Goal: Transaction & Acquisition: Purchase product/service

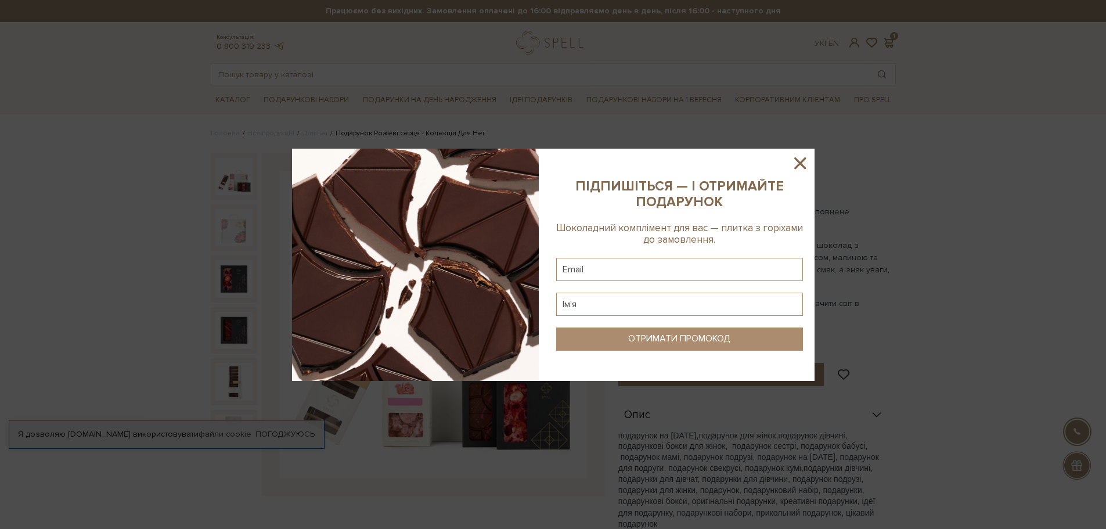
click at [800, 164] on icon at bounding box center [800, 163] width 12 height 12
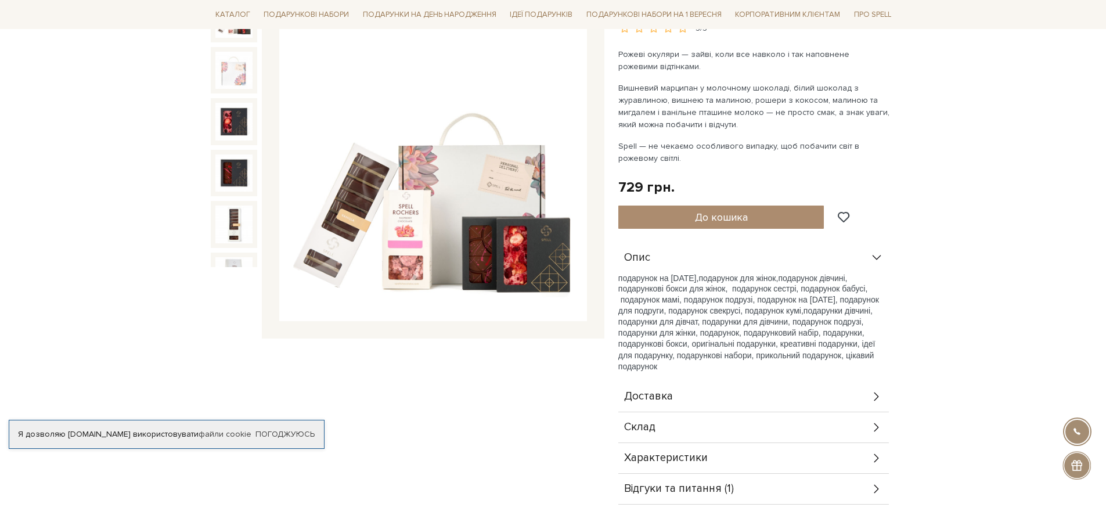
scroll to position [174, 0]
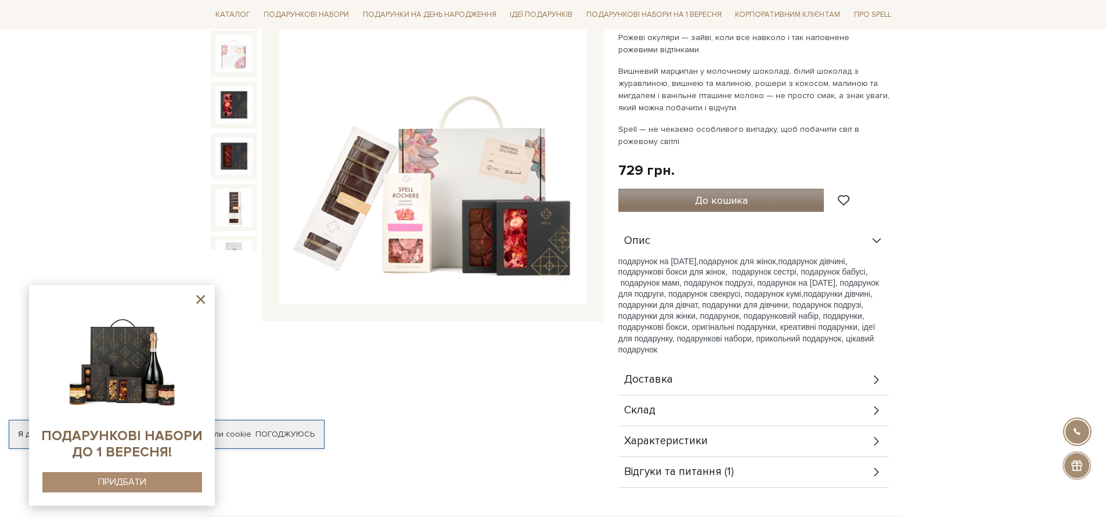
click at [772, 200] on button "До кошика" at bounding box center [722, 200] width 206 height 23
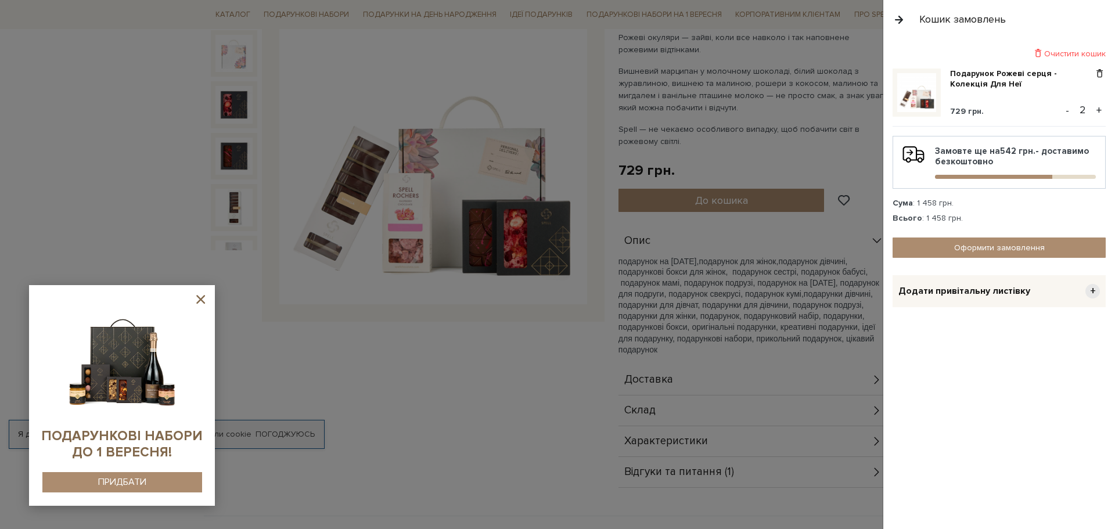
click at [1067, 110] on button "-" at bounding box center [1068, 110] width 12 height 17
click at [457, 372] on div at bounding box center [557, 264] width 1115 height 529
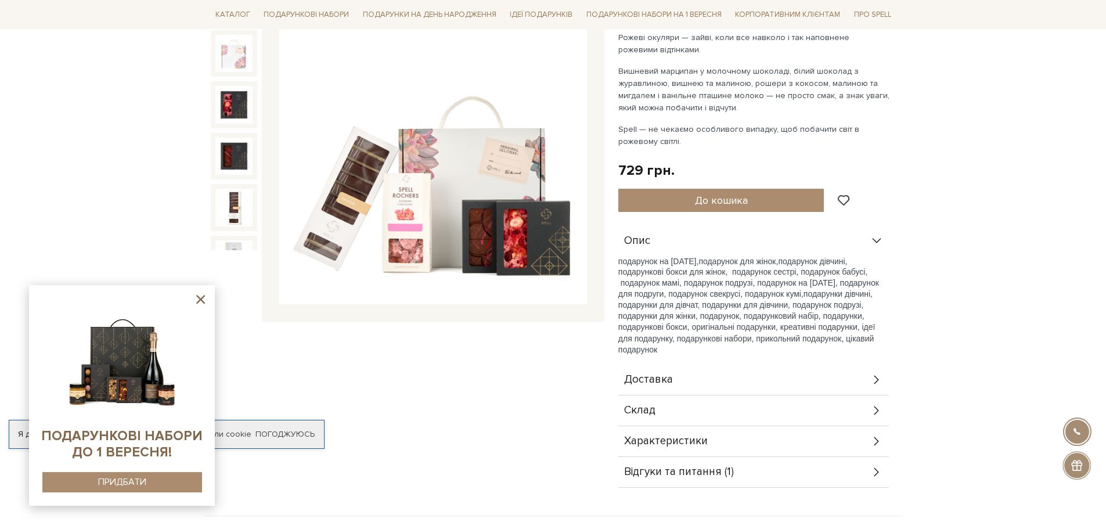
scroll to position [0, 0]
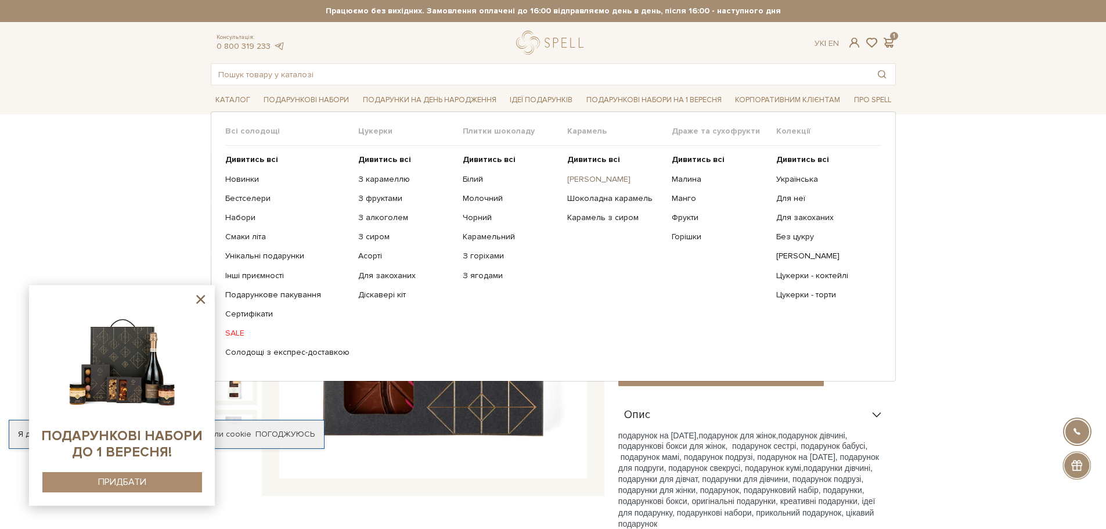
click at [589, 178] on link "[PERSON_NAME]" at bounding box center [615, 179] width 96 height 10
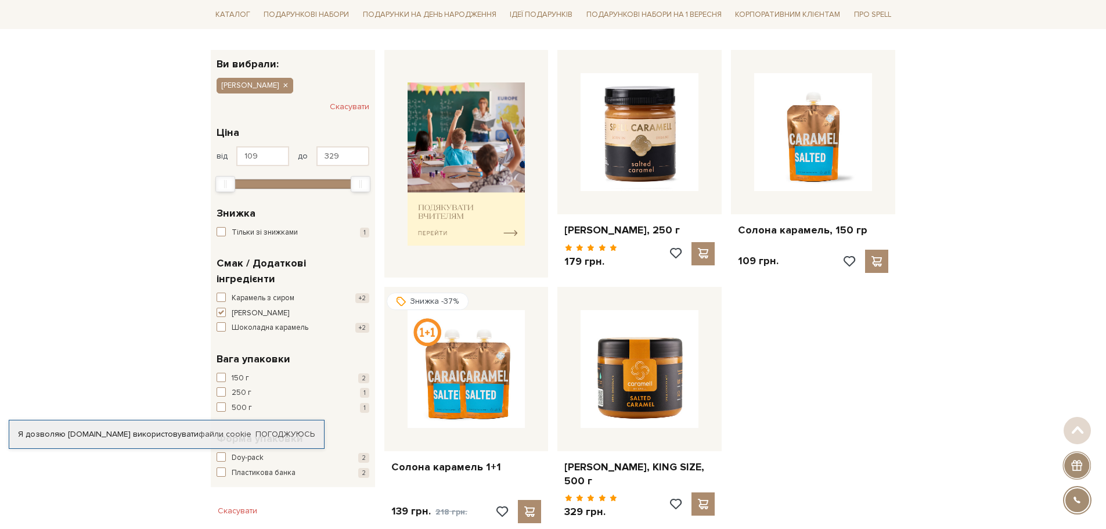
scroll to position [174, 0]
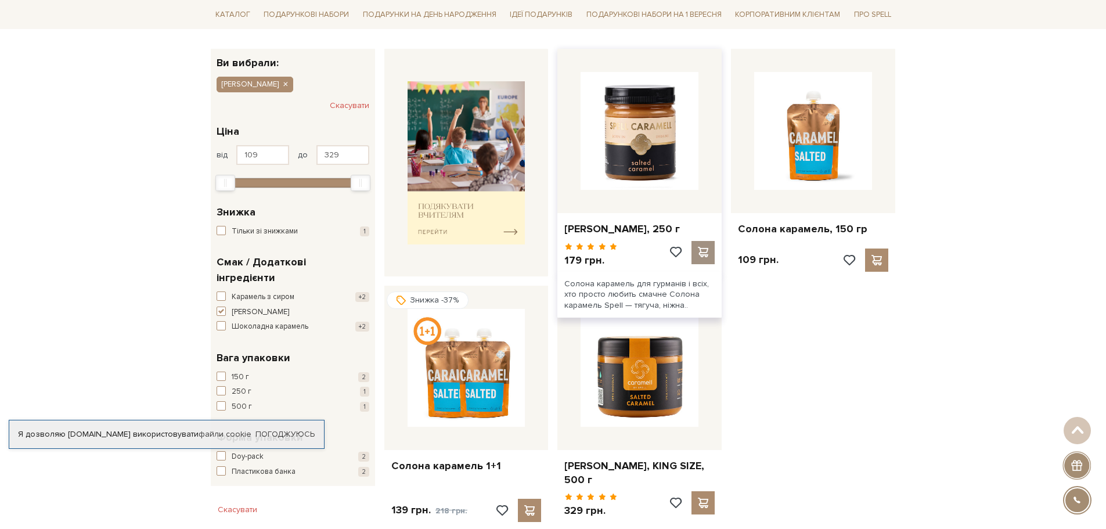
click at [703, 251] on span at bounding box center [703, 252] width 15 height 10
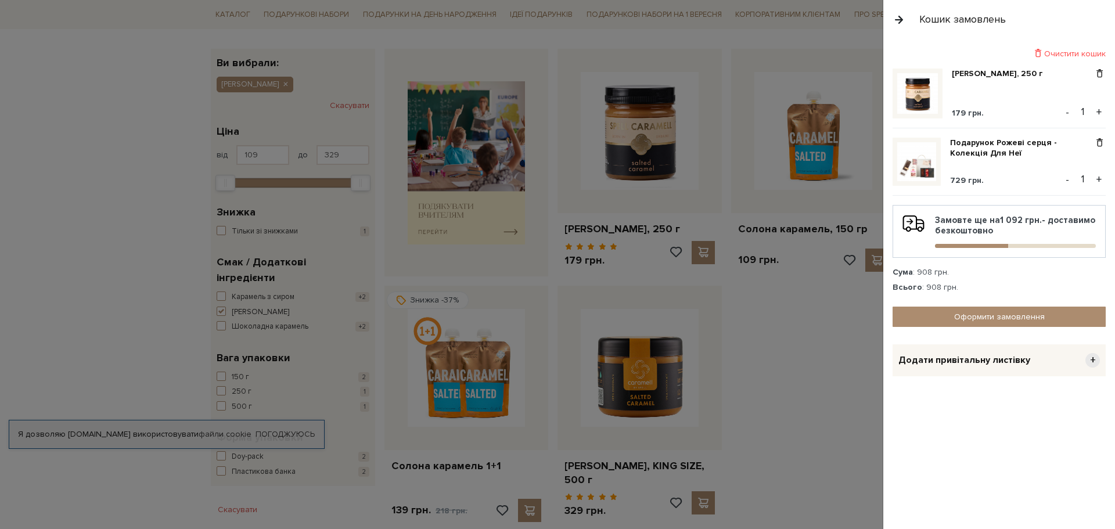
click at [817, 401] on div at bounding box center [557, 264] width 1115 height 529
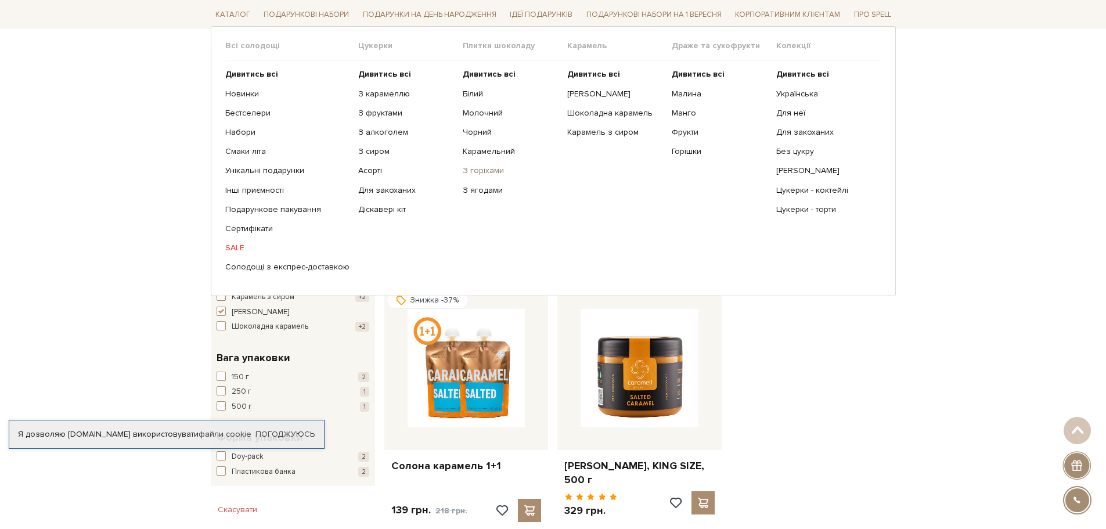
click at [487, 170] on link "З горіхами" at bounding box center [511, 171] width 96 height 10
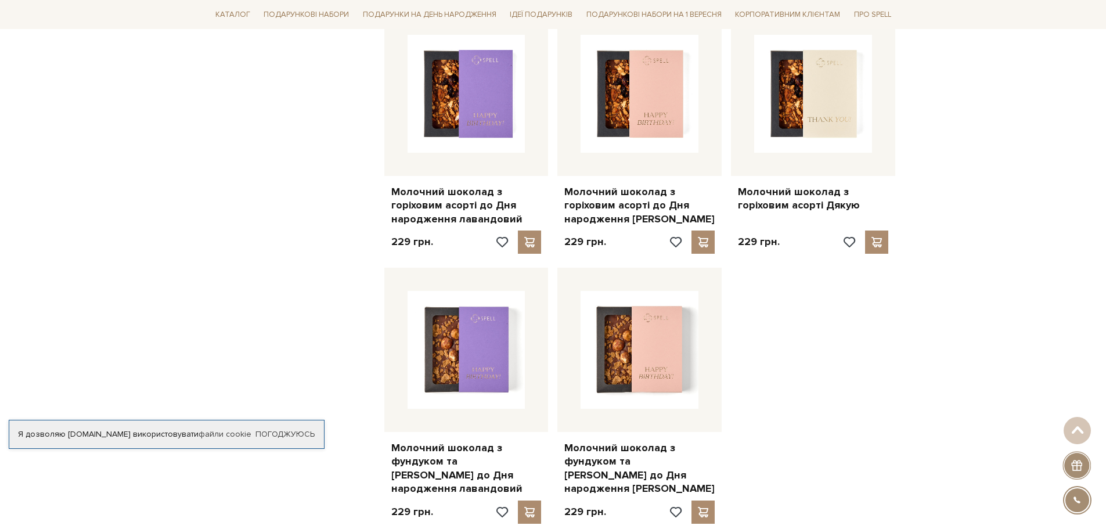
scroll to position [1162, 0]
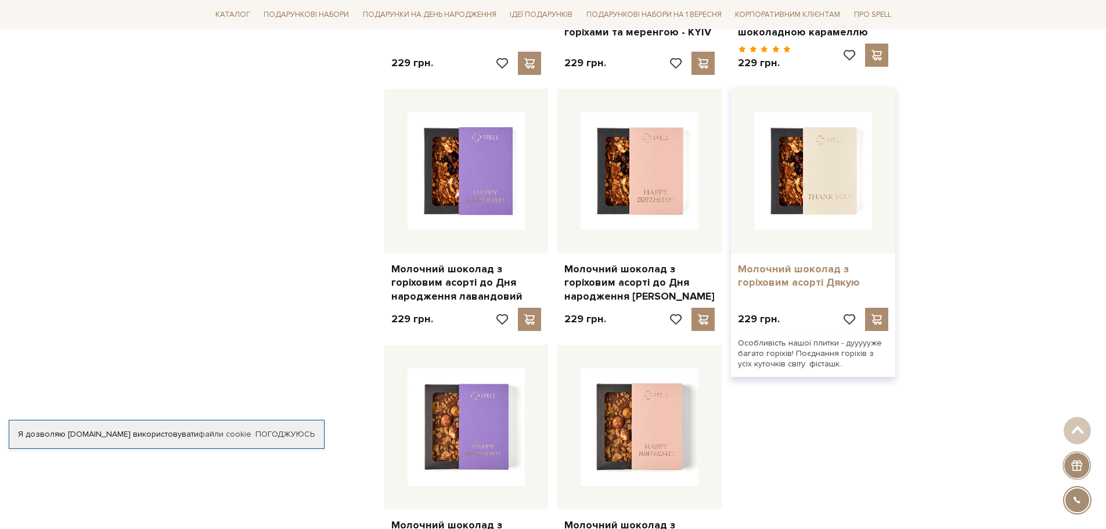
click at [830, 267] on link "Молочний шоколад з горіховим асорті Дякую" at bounding box center [813, 276] width 150 height 27
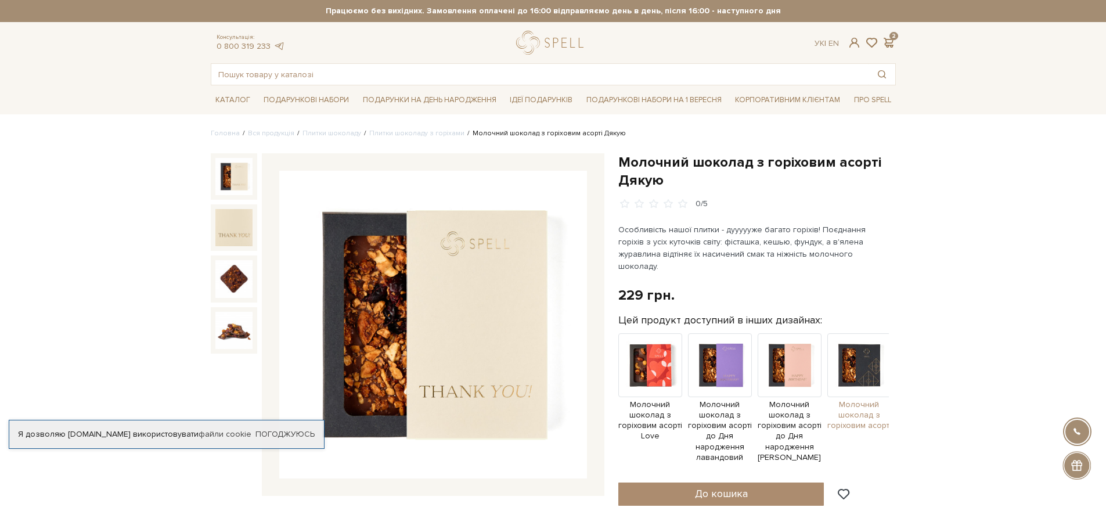
click at [872, 400] on span "Молочний шоколад з горіховим асорті" at bounding box center [860, 416] width 64 height 32
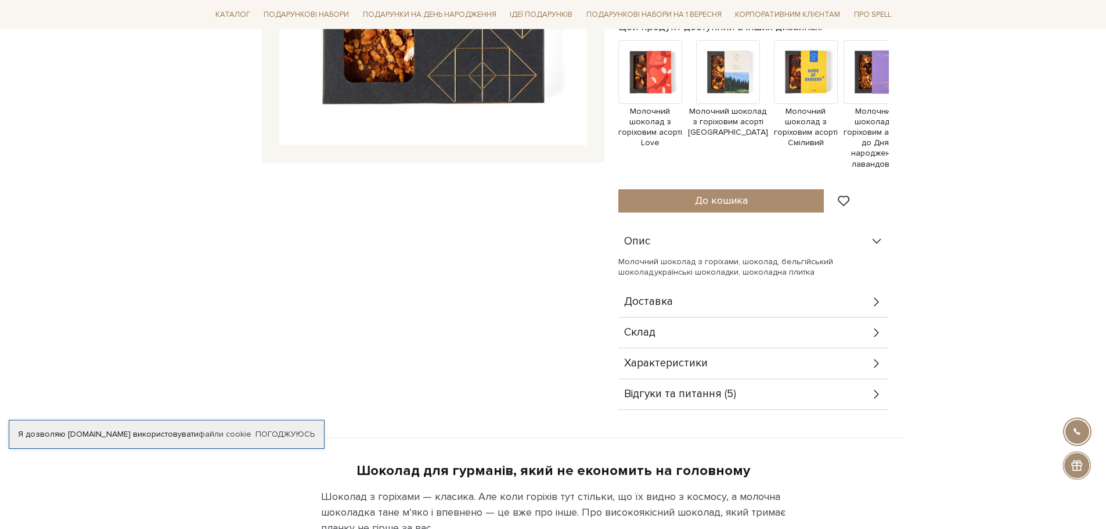
scroll to position [348, 0]
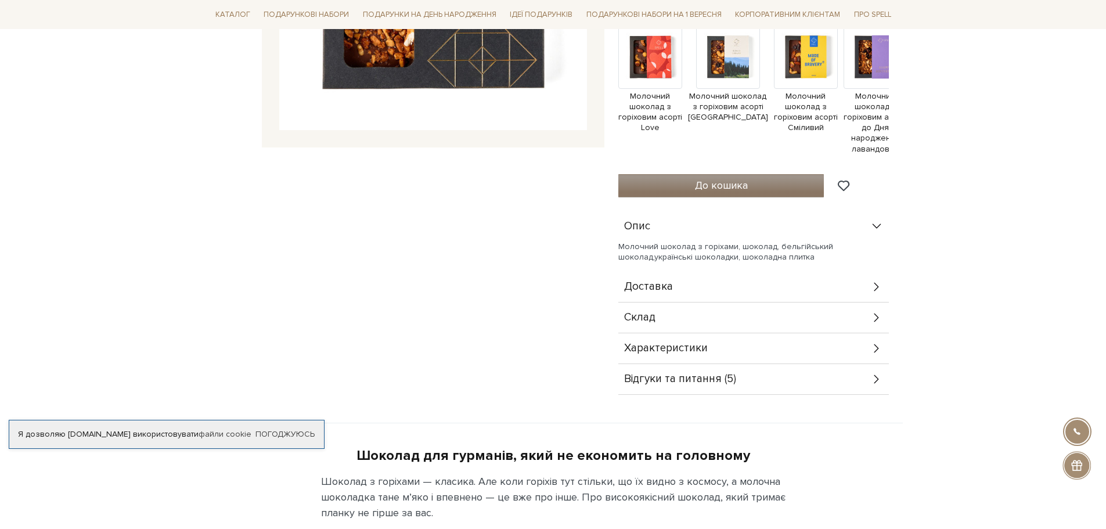
click at [728, 190] on span "До кошика" at bounding box center [721, 185] width 53 height 13
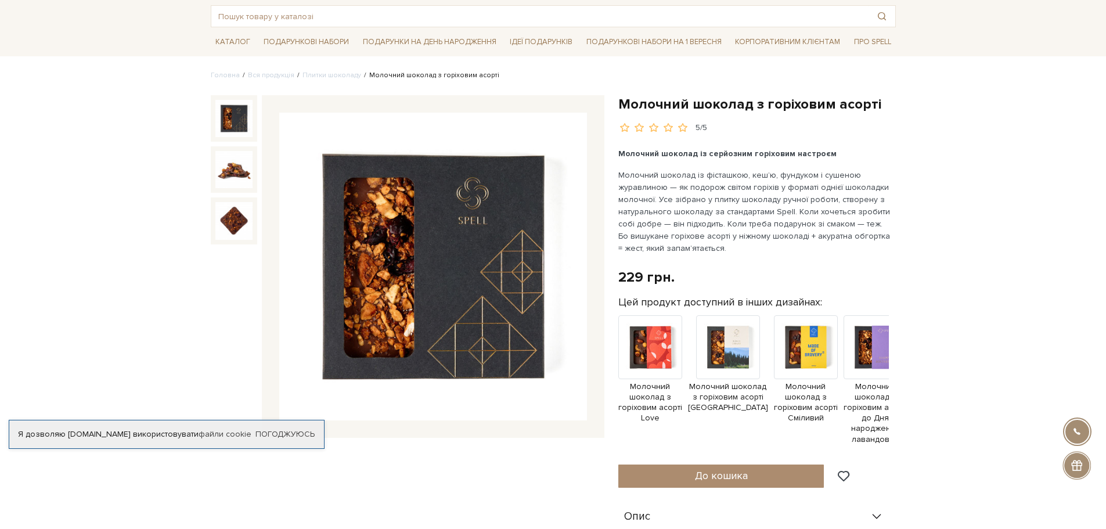
scroll to position [0, 0]
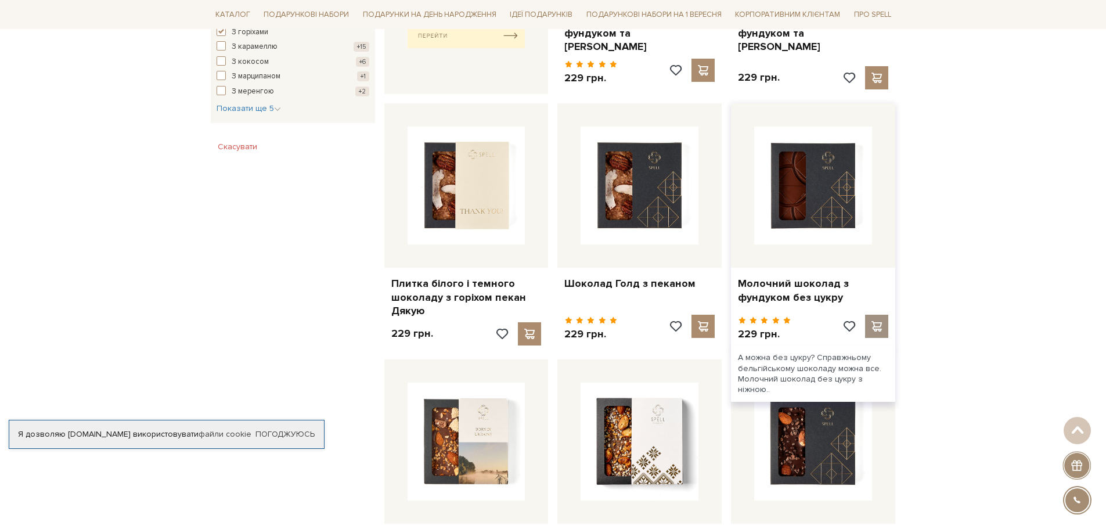
scroll to position [639, 0]
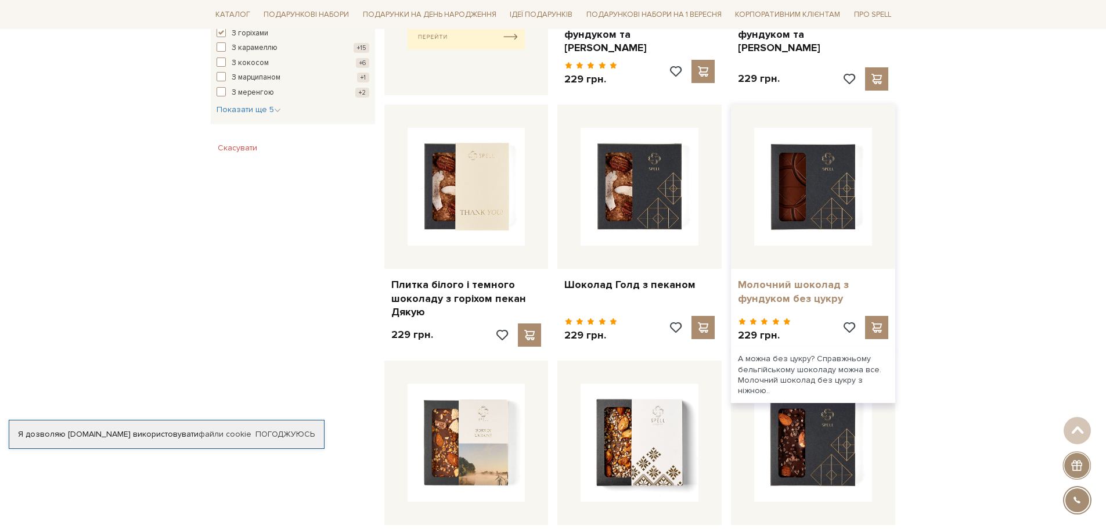
click at [803, 286] on link "Молочний шоколад з фундуком без цукру" at bounding box center [813, 291] width 150 height 27
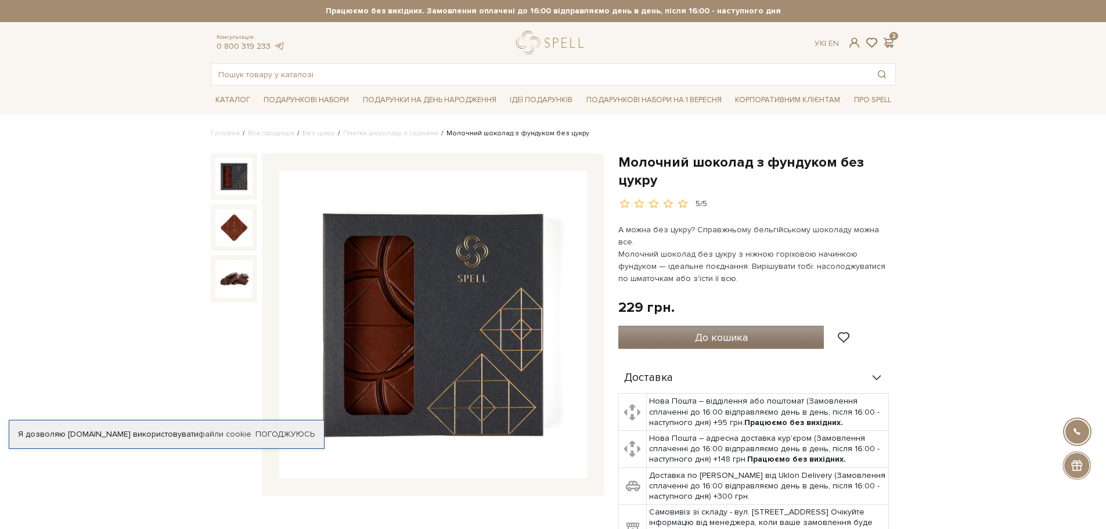
click at [757, 326] on button "До кошика" at bounding box center [722, 337] width 206 height 23
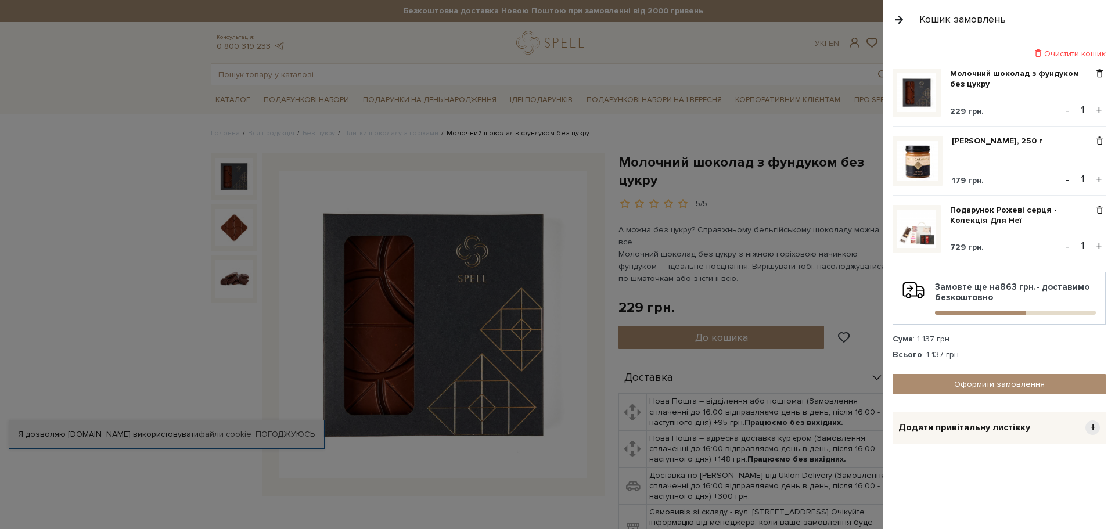
click at [1068, 502] on div "Очистити кошик Молочний шоколад з фундуком без цукру 229 грн. - 1 + Карамель со…" at bounding box center [999, 284] width 232 height 490
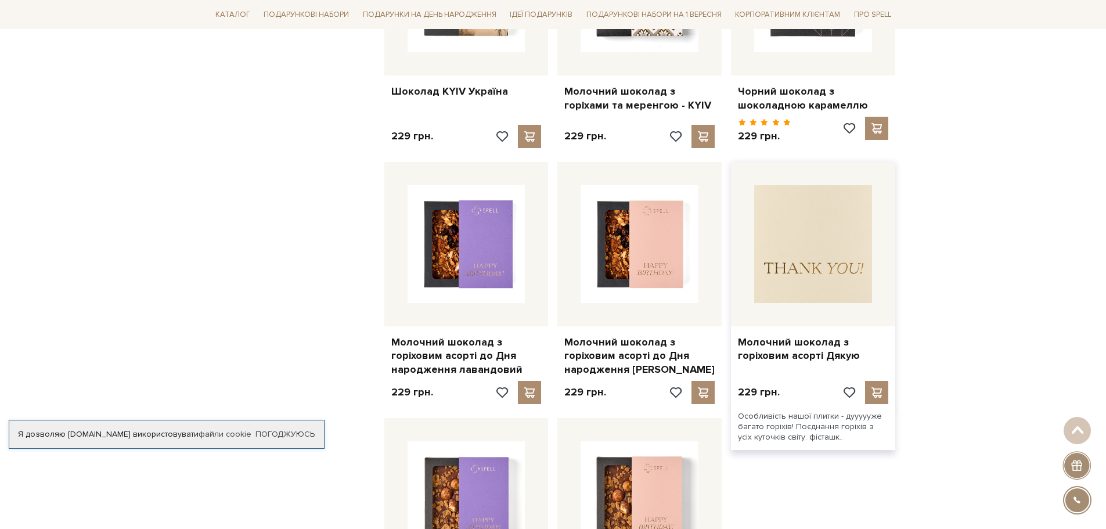
scroll to position [1278, 0]
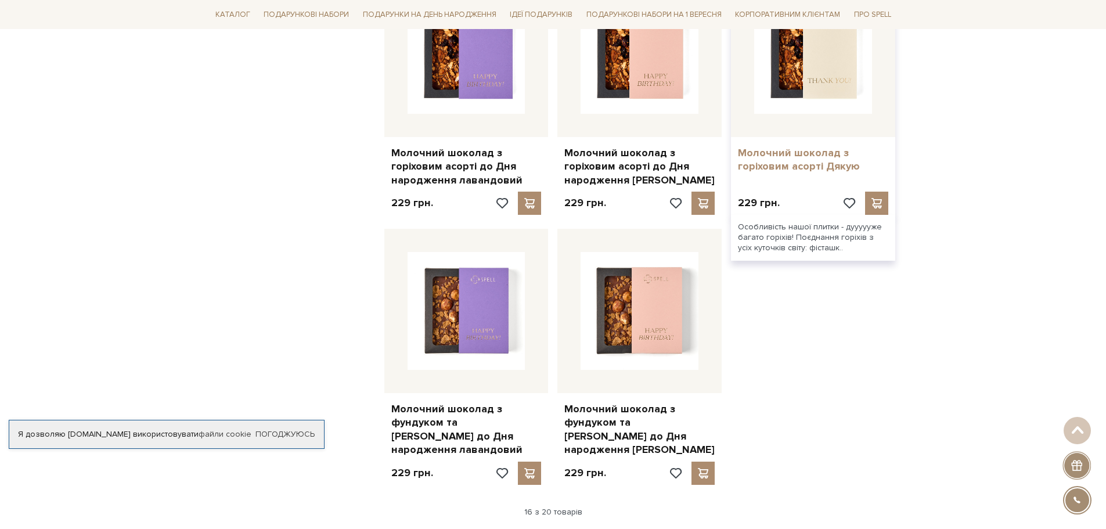
click at [822, 153] on link "Молочний шоколад з горіховим асорті Дякую" at bounding box center [813, 159] width 150 height 27
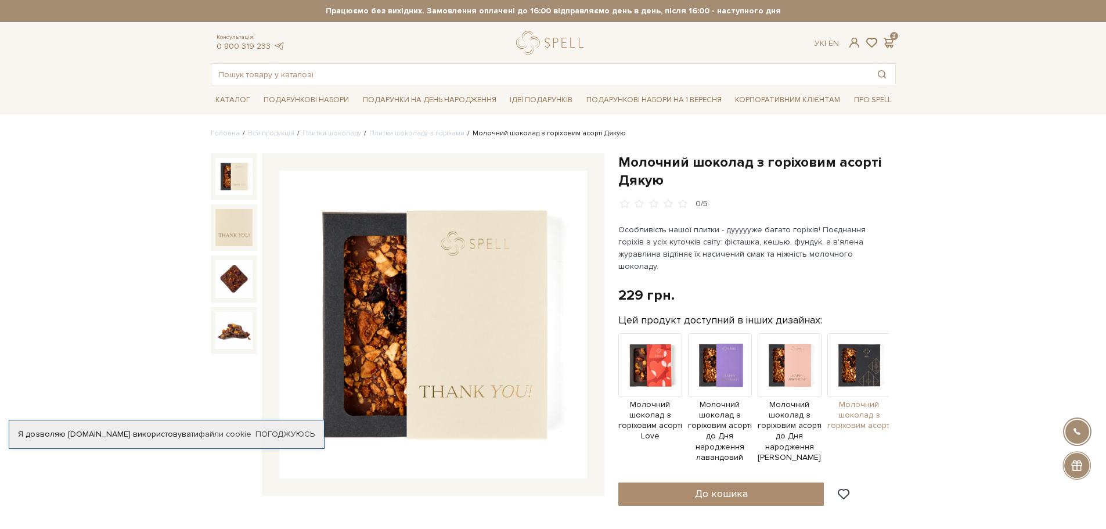
click at [858, 400] on span "Молочний шоколад з горіховим асорті" at bounding box center [860, 416] width 64 height 32
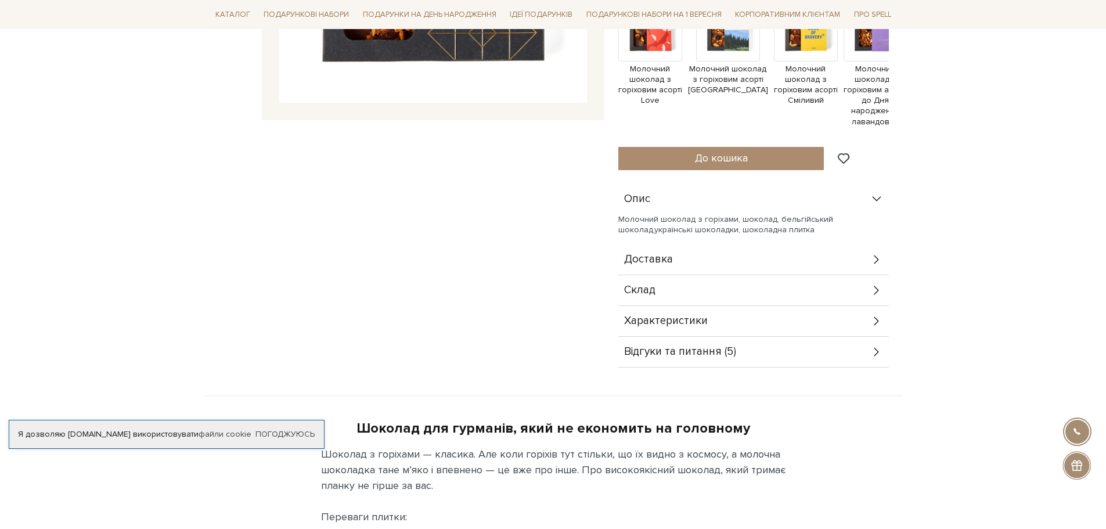
scroll to position [407, 0]
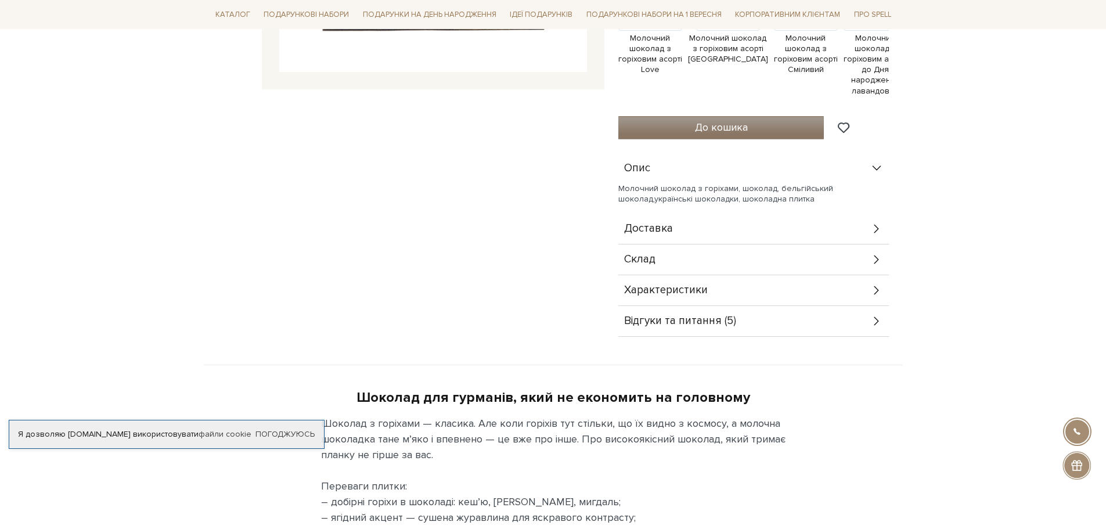
click at [720, 133] on span "До кошика" at bounding box center [721, 127] width 53 height 13
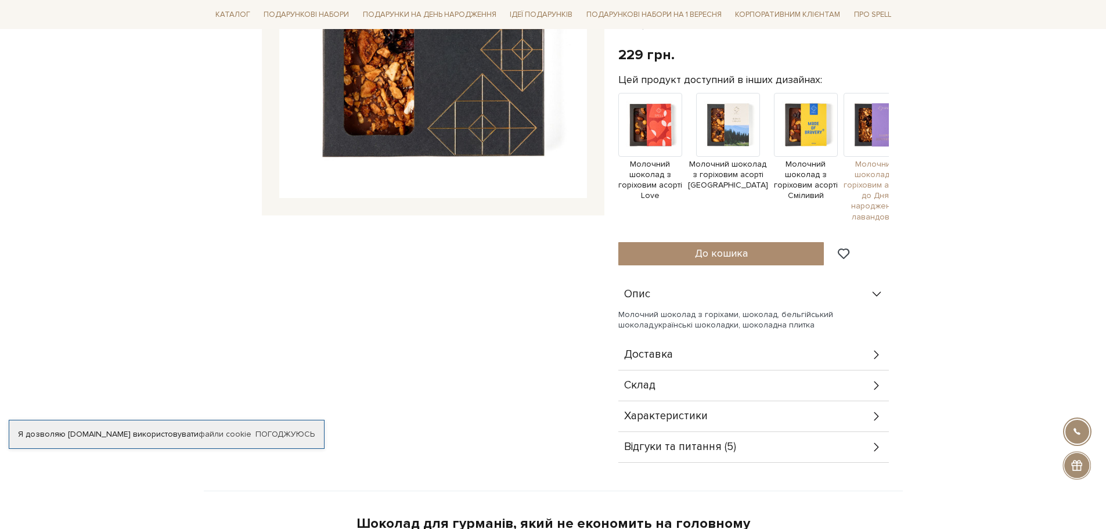
scroll to position [290, 0]
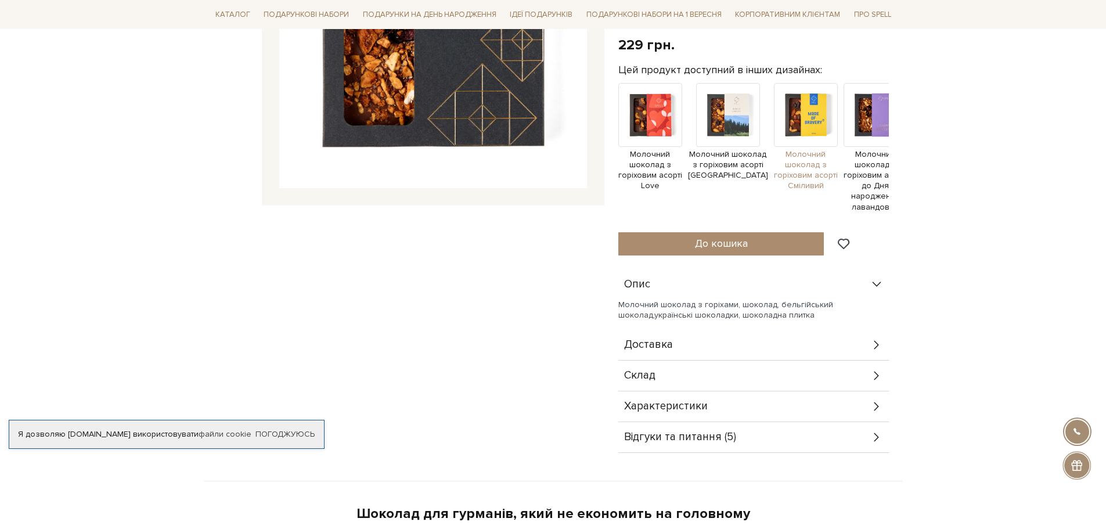
click at [799, 163] on span "Молочний шоколад з горіховим асорті Сміливий" at bounding box center [806, 170] width 64 height 42
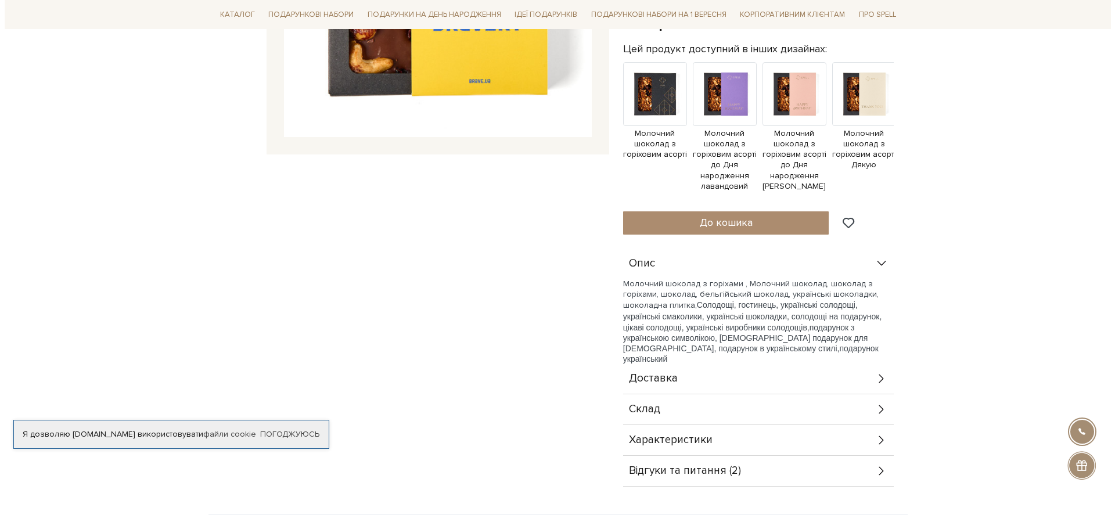
scroll to position [348, 0]
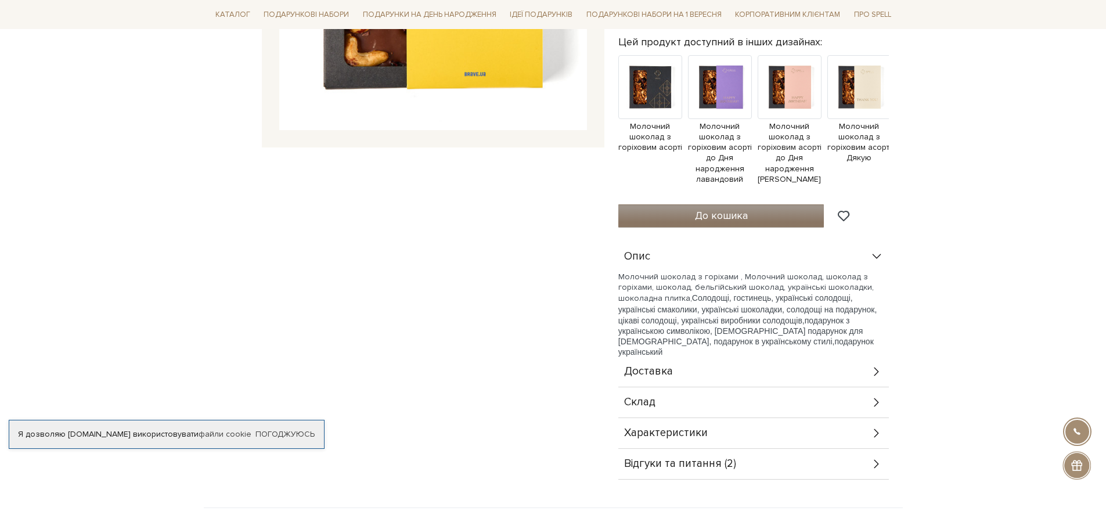
click at [777, 207] on button "До кошика" at bounding box center [722, 215] width 206 height 23
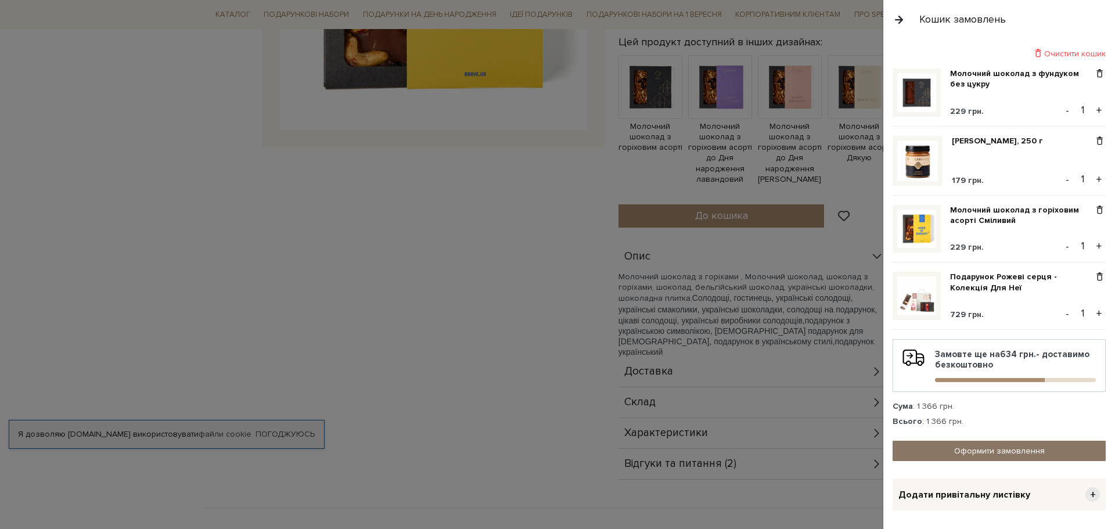
click at [977, 445] on link "Оформити замовлення" at bounding box center [999, 451] width 213 height 20
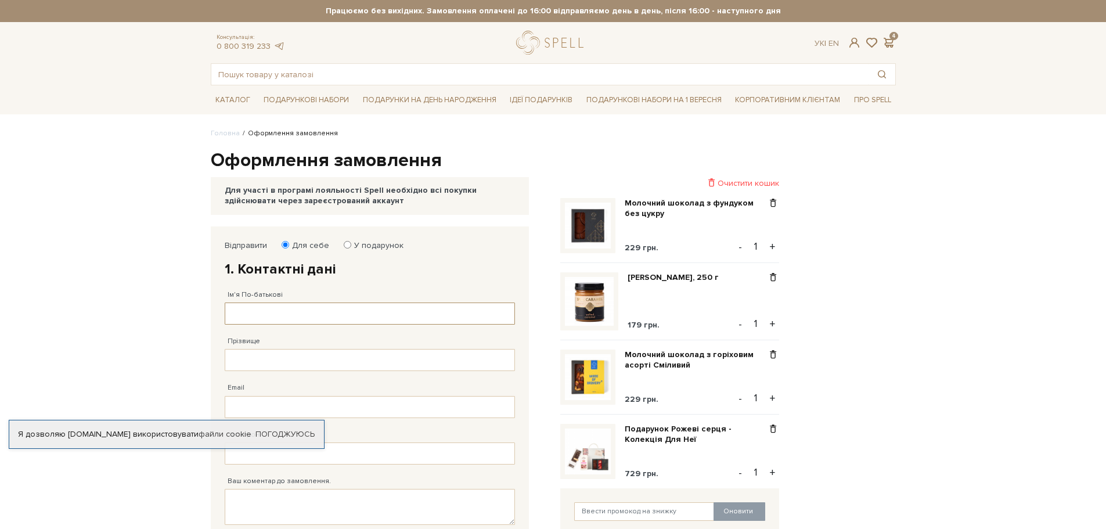
click at [250, 320] on input "Ім'я По-батькові" at bounding box center [370, 314] width 290 height 22
type input "D"
type input "Вікторія"
click at [251, 359] on input "Прізвище" at bounding box center [370, 360] width 290 height 22
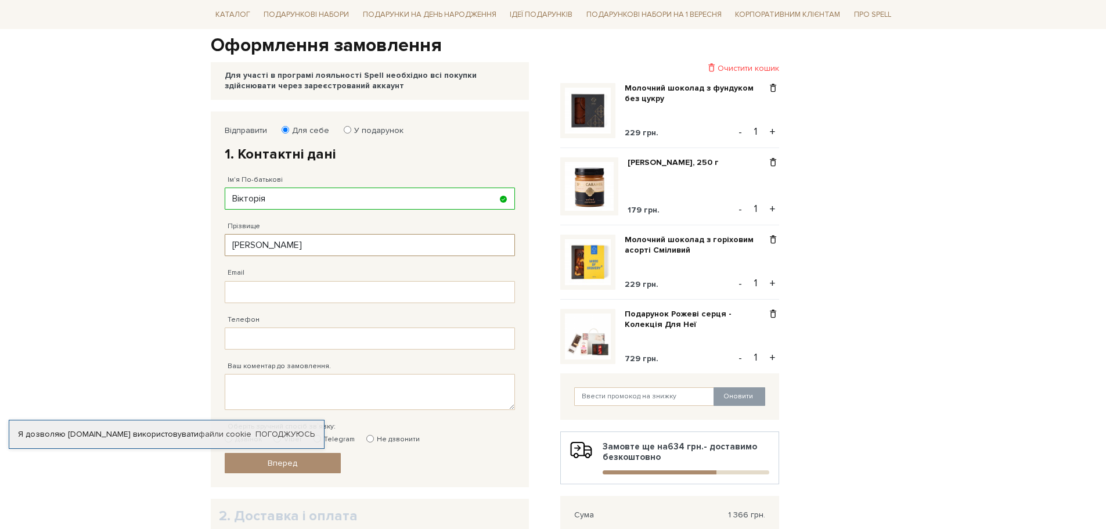
scroll to position [116, 0]
type input "[PERSON_NAME]"
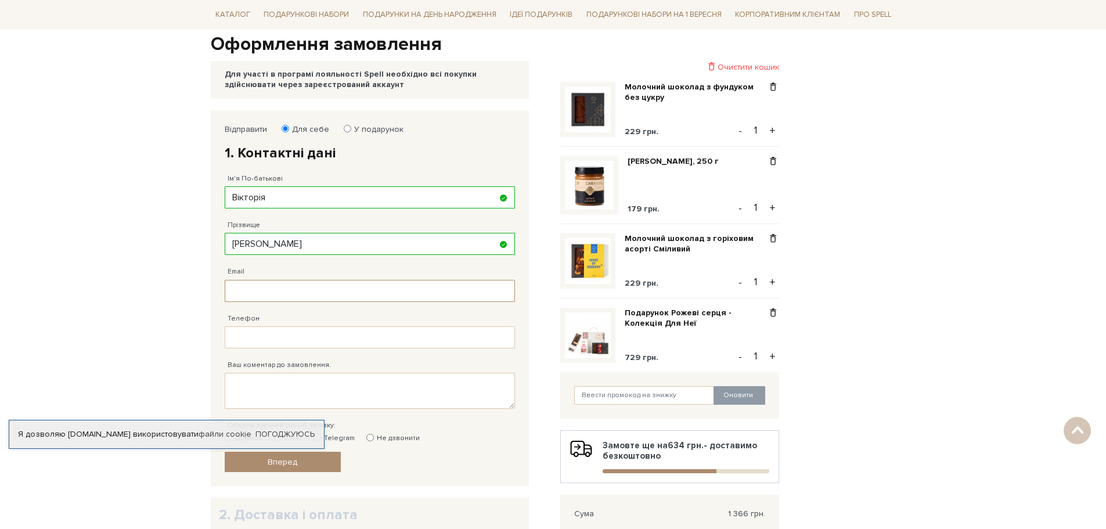
click at [245, 292] on input "Email" at bounding box center [370, 291] width 290 height 22
type input "я"
type input "[EMAIL_ADDRESS][DOMAIN_NAME]"
click at [254, 341] on input "Телефон" at bounding box center [370, 337] width 290 height 22
type input "[PHONE_NUMBER]"
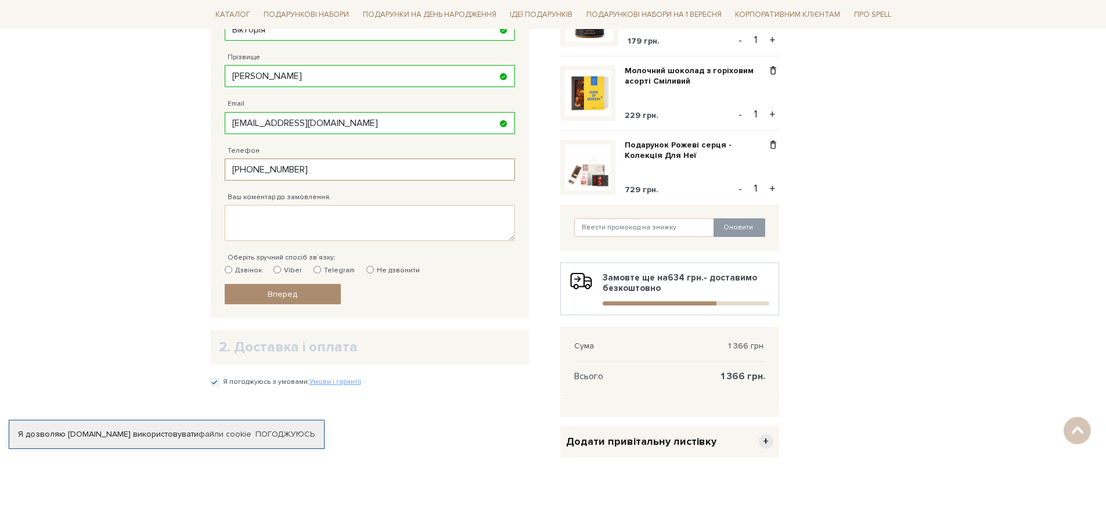
scroll to position [290, 0]
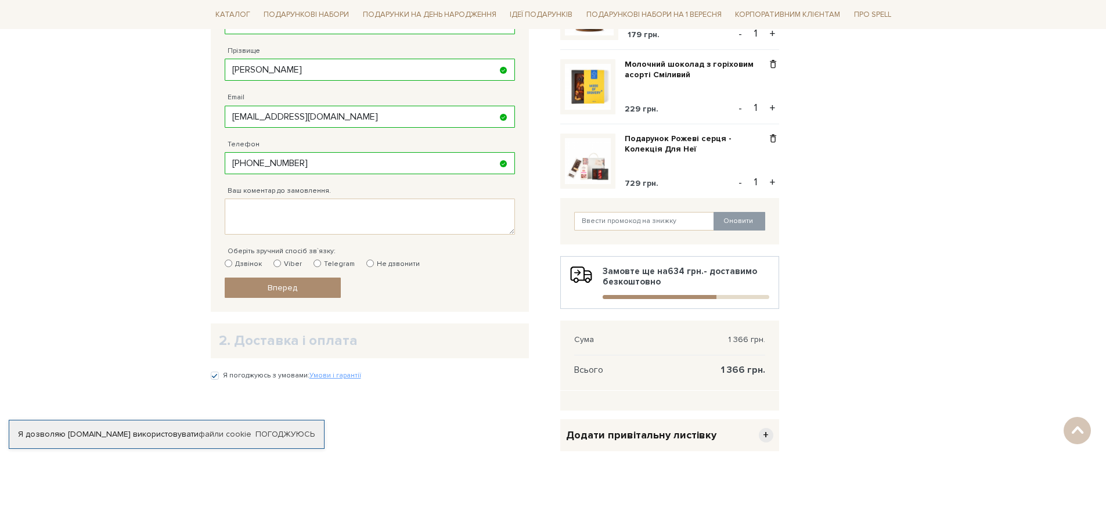
click at [366, 262] on input "Не дзвонити" at bounding box center [370, 264] width 8 height 8
radio input "true"
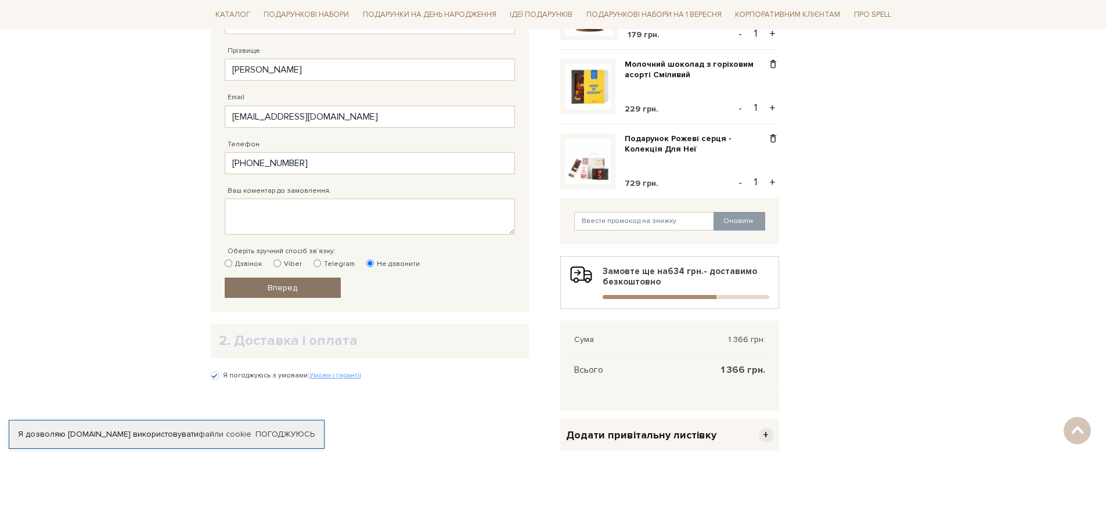
click at [292, 288] on span "Вперед" at bounding box center [283, 288] width 30 height 10
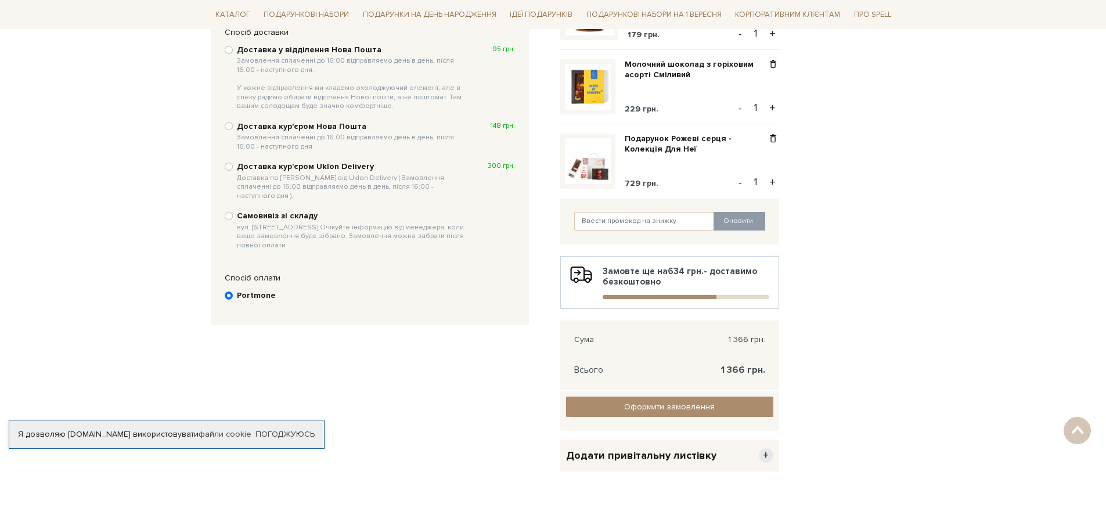
scroll to position [226, 0]
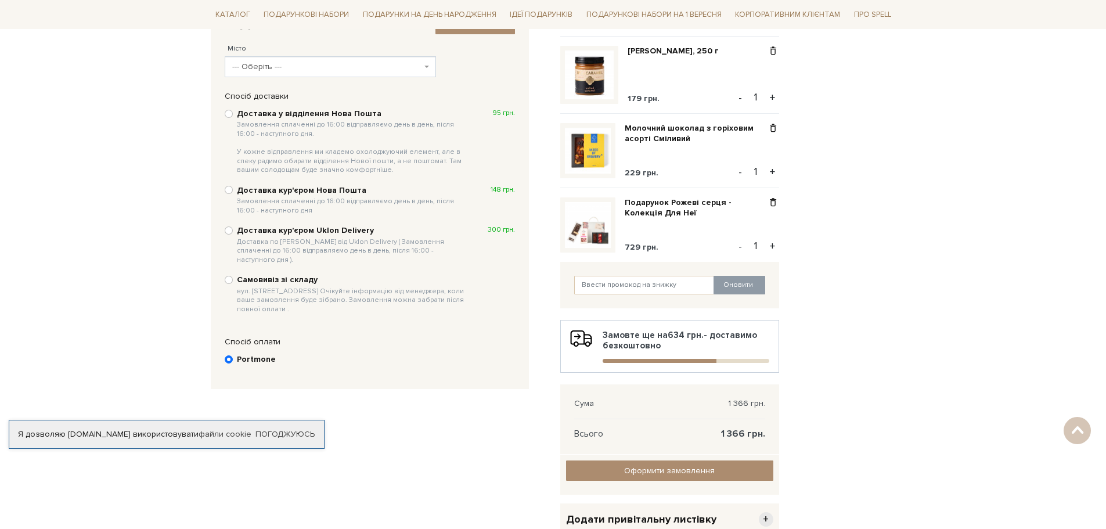
click at [429, 65] on span at bounding box center [428, 66] width 2 height 21
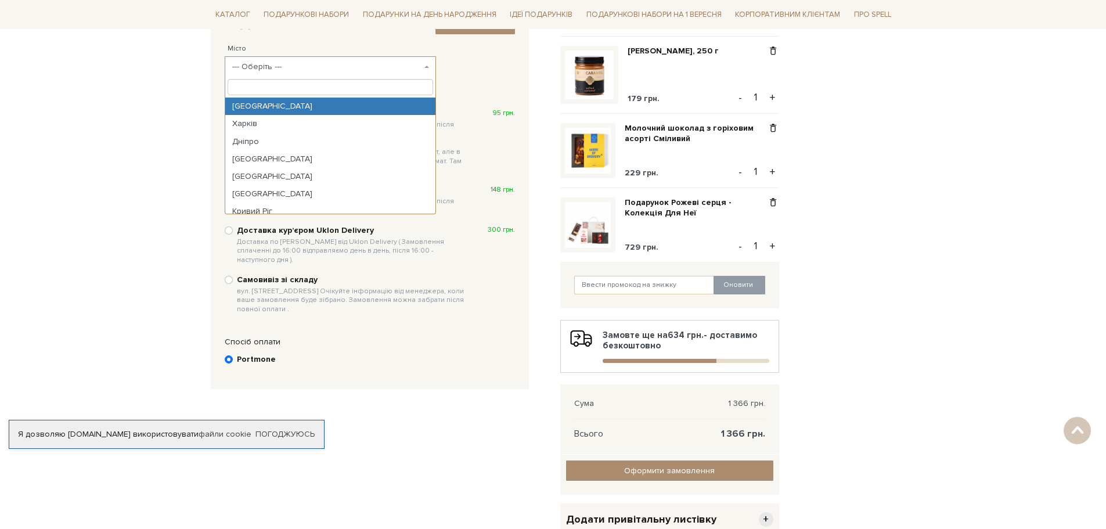
click at [304, 66] on span "--- Оберіть ---" at bounding box center [327, 67] width 190 height 12
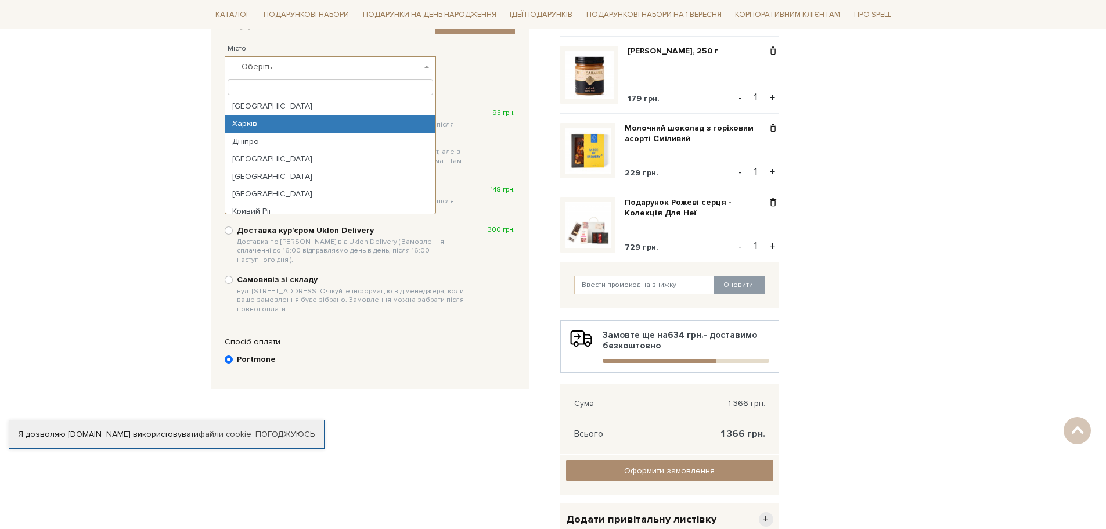
select select "Харків"
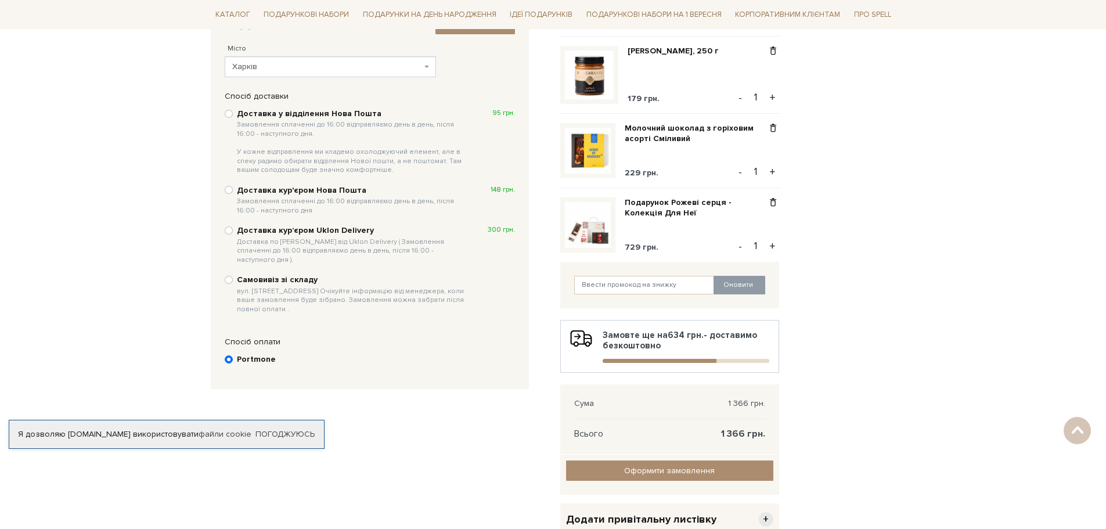
click at [233, 114] on div "Доставка у відділення Нова Пошта Замовлення сплаченні до 16:00 відправляємо ден…" at bounding box center [370, 141] width 290 height 69
click at [231, 114] on input "Доставка у відділення Нова Пошта Замовлення сплаченні до 16:00 відправляємо ден…" at bounding box center [229, 114] width 8 height 8
radio input "true"
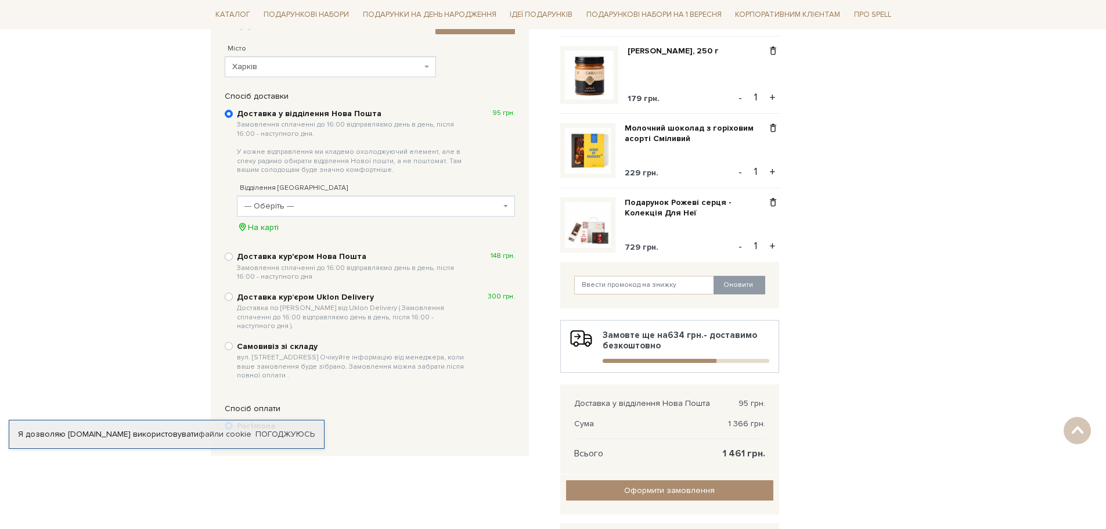
click at [291, 204] on span "--- Оберіть ---" at bounding box center [372, 206] width 256 height 12
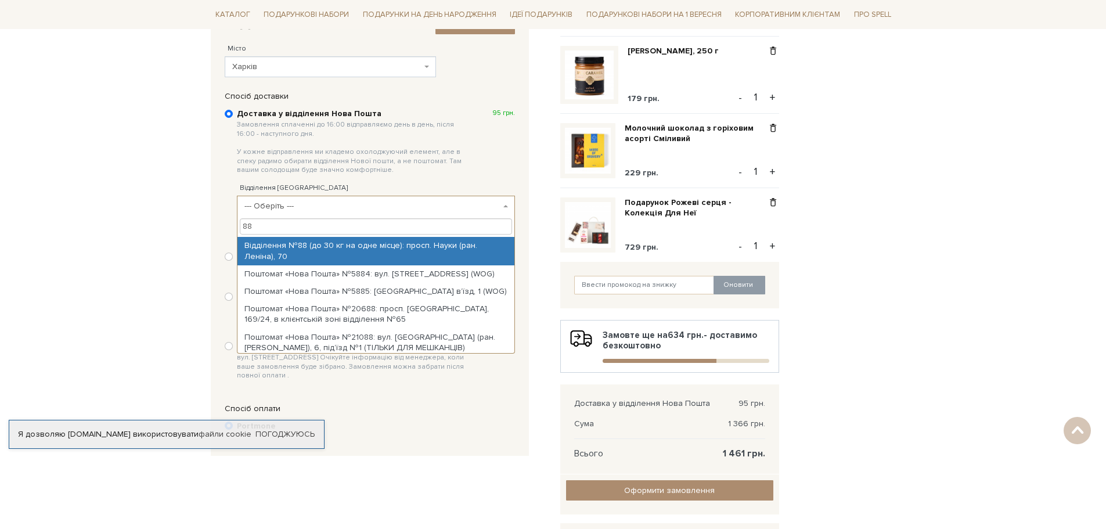
type input "88"
select select "Відділення №88 (до 30 кг на одне місце): просп. Науки (ран. Леніна), 70"
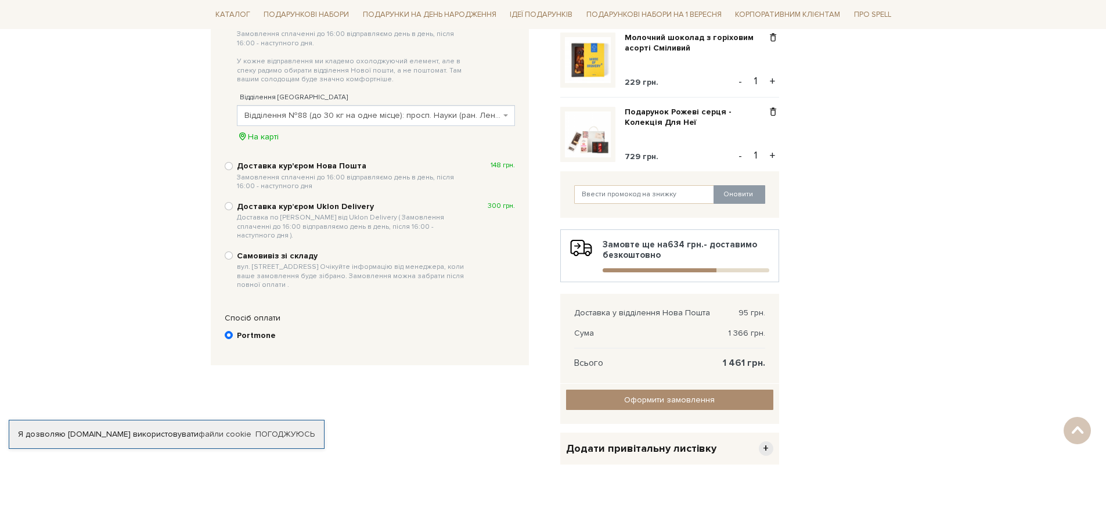
scroll to position [343, 0]
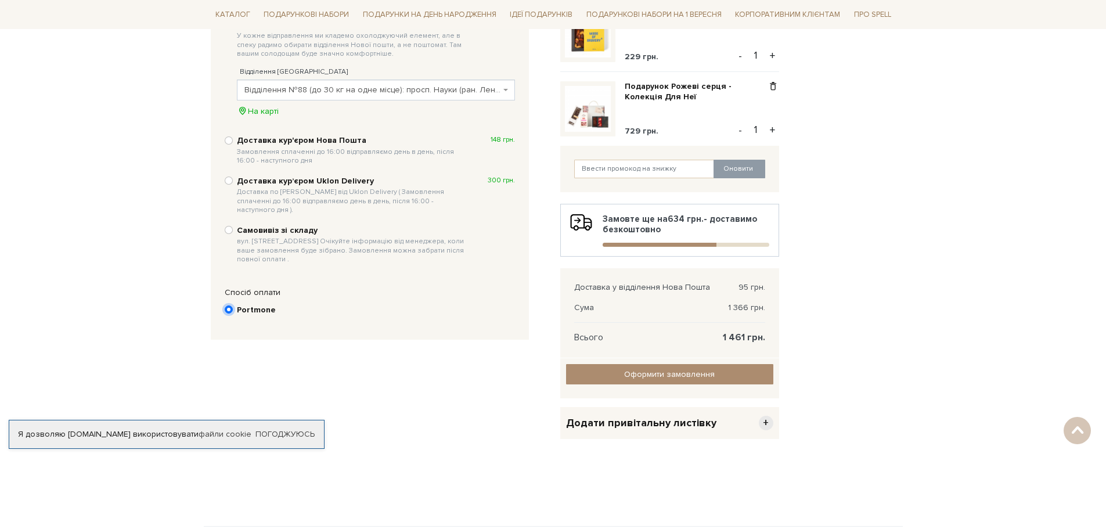
click at [229, 305] on input "Portmone" at bounding box center [229, 309] width 8 height 8
click at [320, 362] on div "Відправити Для себе У подарунок 1. Контактні дані Ім'я По-батькові [GEOGRAPHIC_…" at bounding box center [379, 185] width 350 height 602
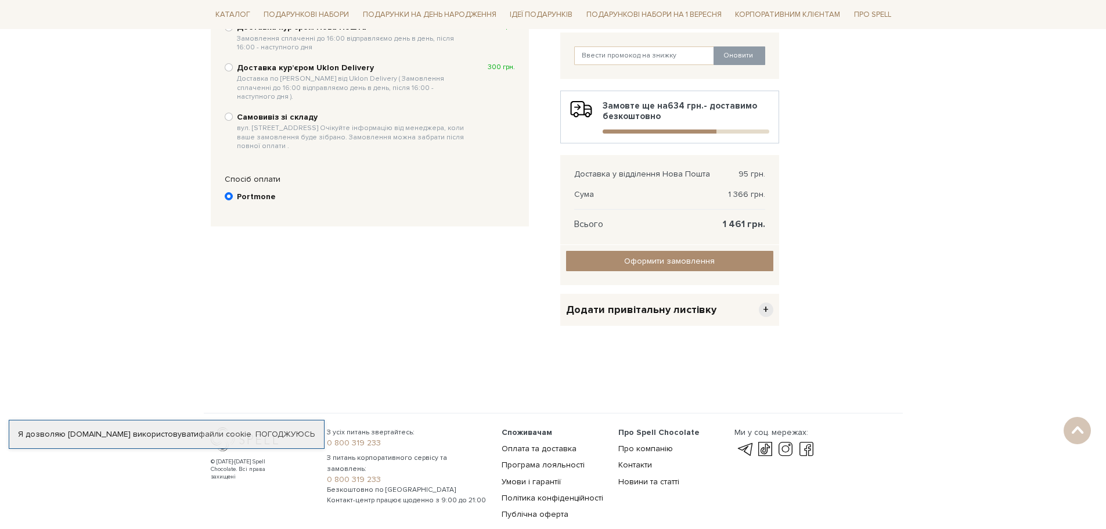
scroll to position [459, 0]
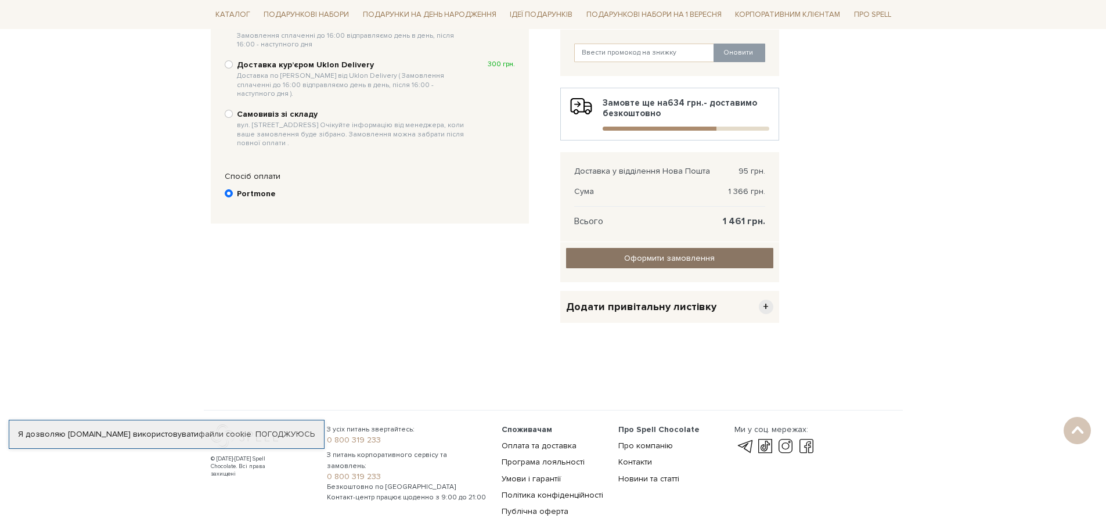
click at [627, 254] on input "Оформити замовлення" at bounding box center [669, 258] width 207 height 20
